Goal: Information Seeking & Learning: Learn about a topic

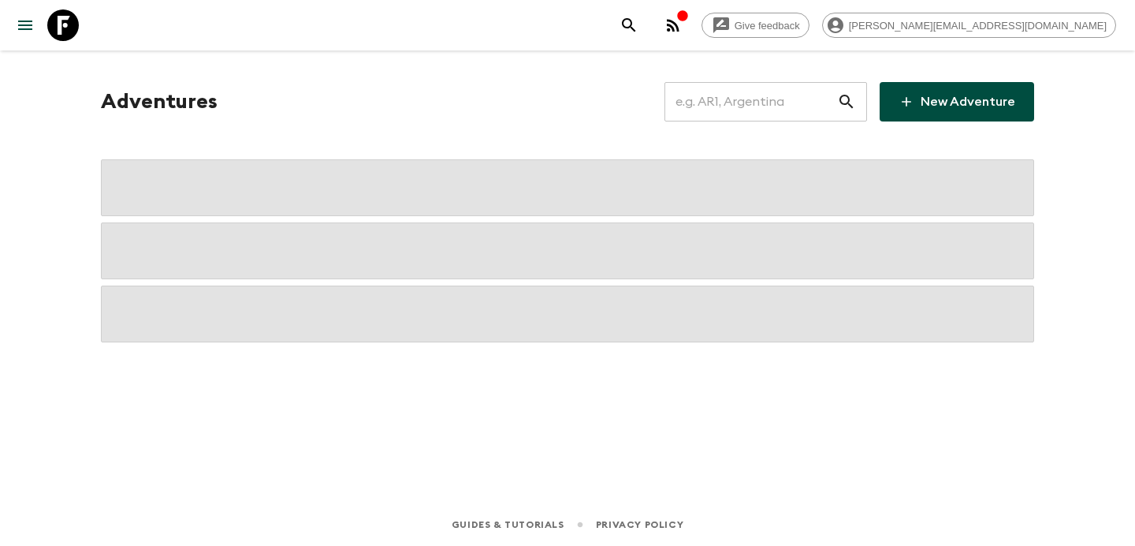
click at [733, 106] on input "text" at bounding box center [751, 102] width 173 height 44
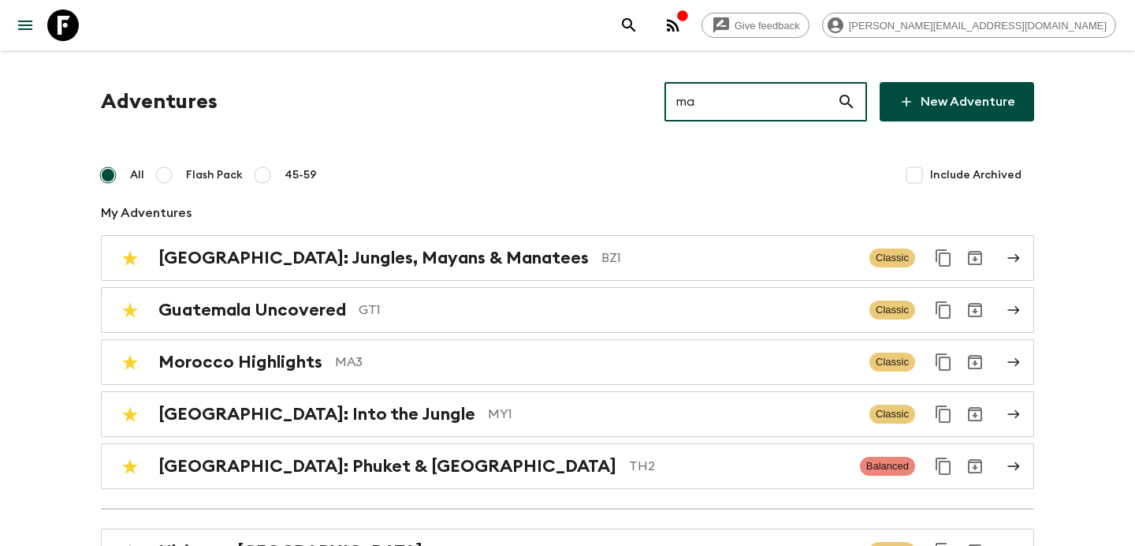
type input "ma3"
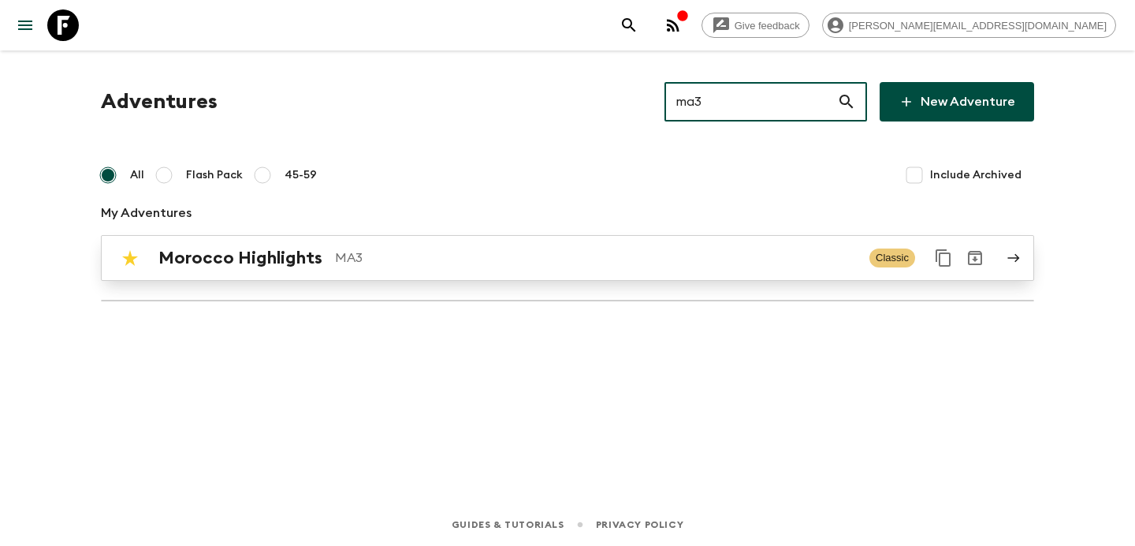
click at [429, 255] on p "MA3" at bounding box center [596, 257] width 522 height 19
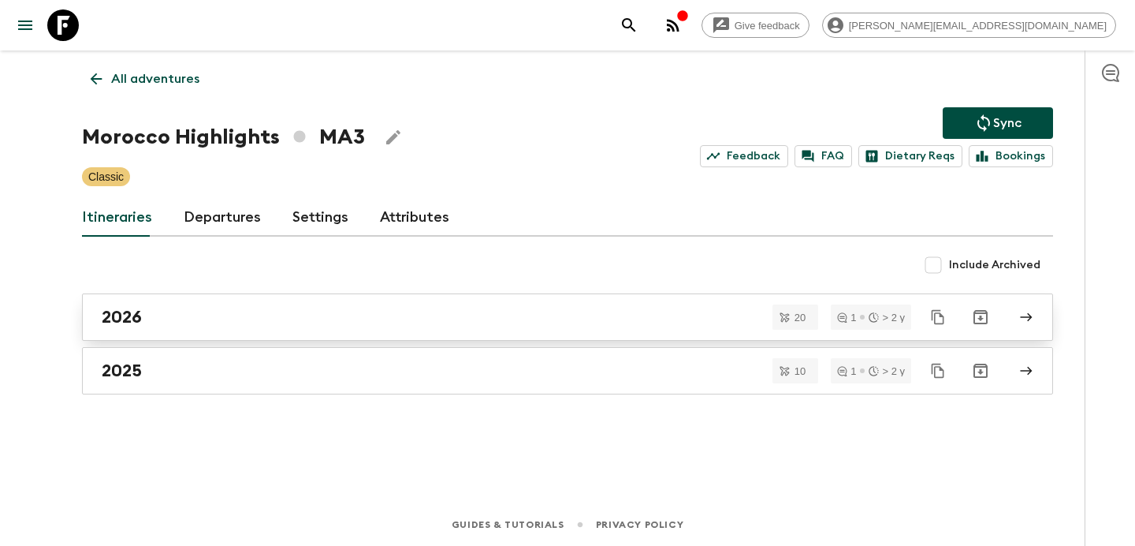
click at [347, 304] on link "2026" at bounding box center [567, 316] width 971 height 47
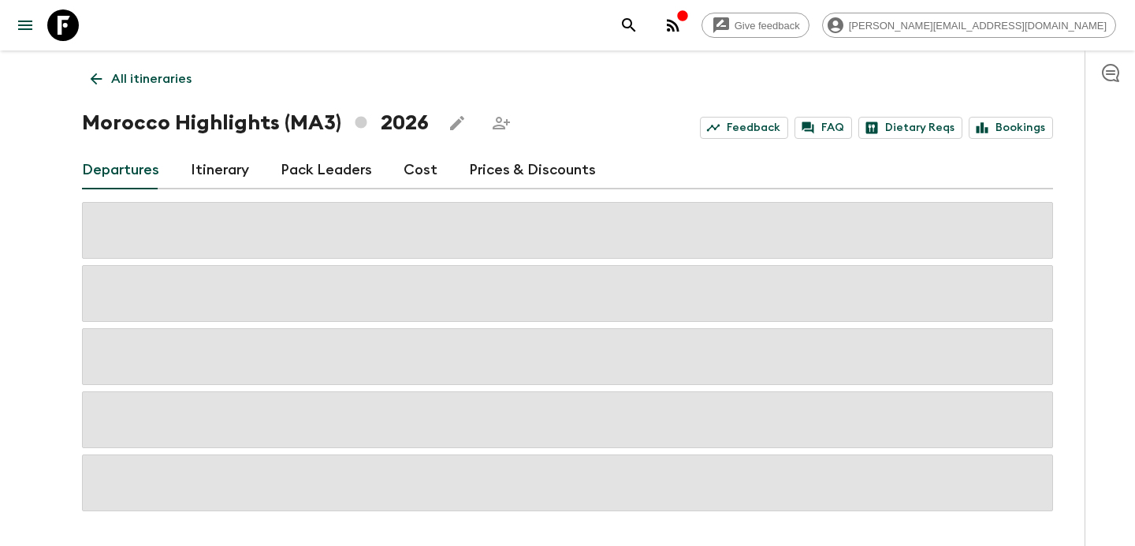
click at [235, 173] on link "Itinerary" at bounding box center [220, 170] width 58 height 38
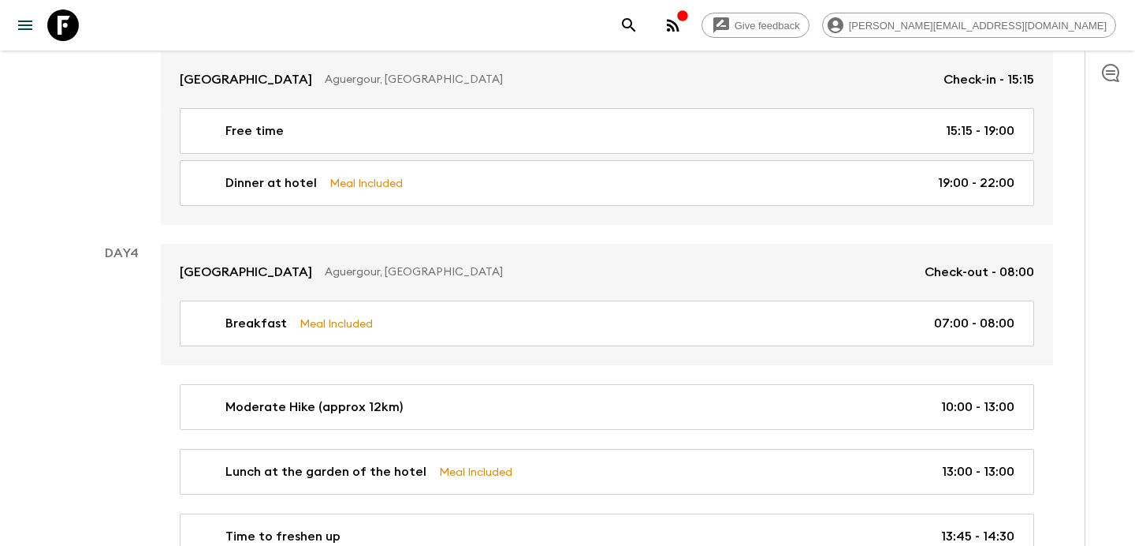
scroll to position [1351, 0]
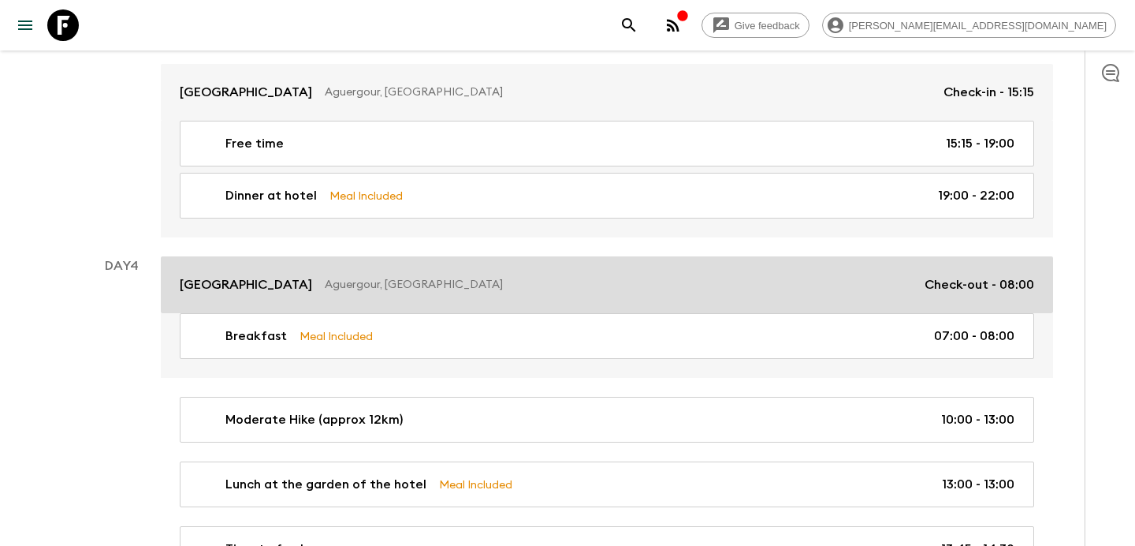
click at [433, 291] on div "[GEOGRAPHIC_DATA], [GEOGRAPHIC_DATA] Check-out - 08:00" at bounding box center [607, 284] width 855 height 19
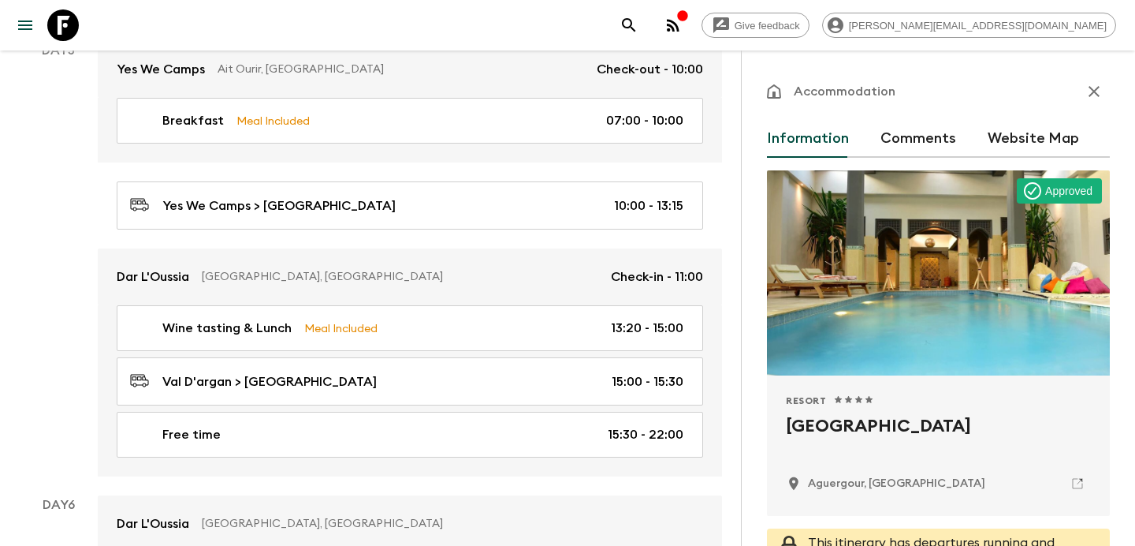
scroll to position [2220, 0]
drag, startPoint x: 1090, startPoint y: 427, endPoint x: 770, endPoint y: 422, distance: 320.2
click at [770, 422] on div "Resort 1 Star 2 Stars 3 Stars 4 Stars 5 Stars Domaine de [GEOGRAPHIC_DATA], [GE…" at bounding box center [938, 445] width 343 height 140
copy h2 "[GEOGRAPHIC_DATA]"
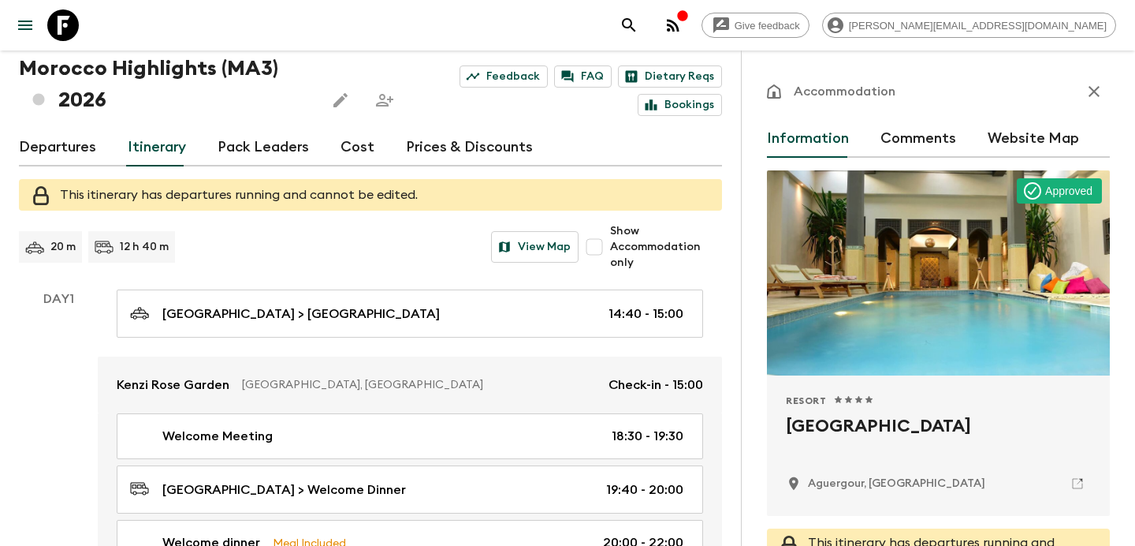
scroll to position [0, 0]
